Goal: Navigation & Orientation: Go to known website

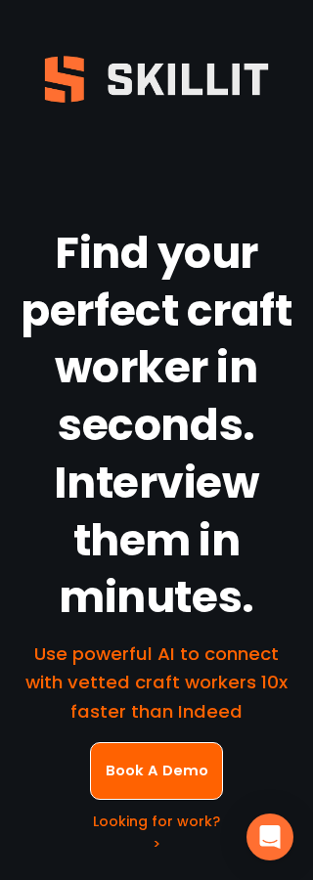
scroll to position [100, 0]
